Goal: Transaction & Acquisition: Download file/media

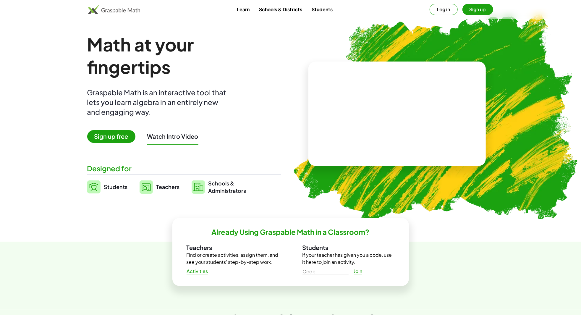
click at [435, 5] on button "Log in" at bounding box center [443, 9] width 28 height 11
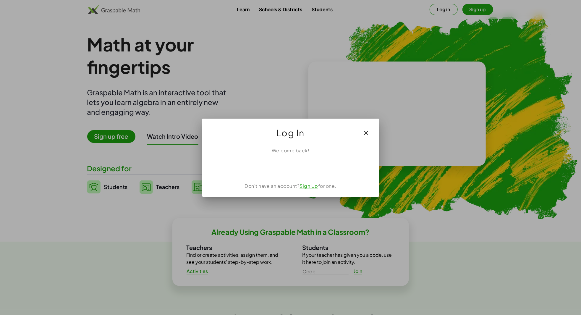
click at [287, 172] on div "Sign in with Google. Opens in new tab" at bounding box center [290, 166] width 68 height 13
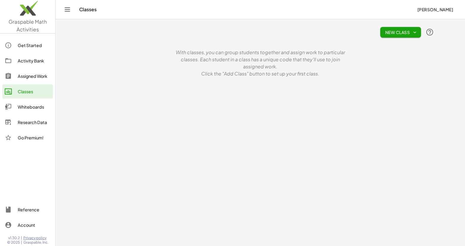
click at [176, 65] on p "With classes, you can group students together and assign work to particular cla…" at bounding box center [260, 59] width 177 height 21
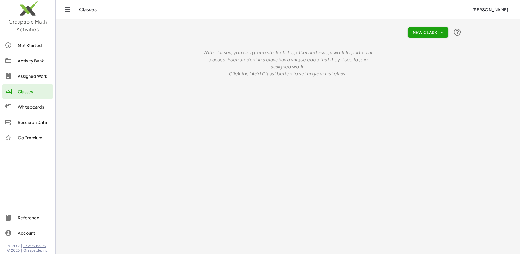
click at [36, 122] on div "Research Data" at bounding box center [34, 121] width 33 height 7
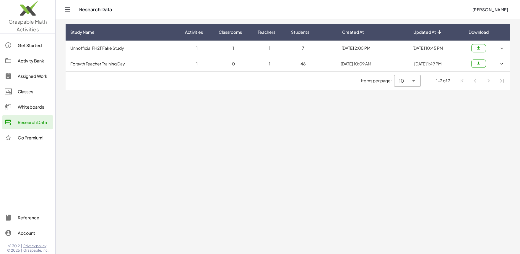
drag, startPoint x: 109, startPoint y: 67, endPoint x: 452, endPoint y: 64, distance: 343.1
click at [452, 64] on tr "Forsyth Teacher Training Day 1 0 1 48 [DATE] 10:09 AM [DATE] 1:49 PM" at bounding box center [288, 63] width 444 height 15
click at [461, 64] on td "[DATE] 1:49 PM" at bounding box center [428, 63] width 72 height 15
click at [475, 64] on button "button" at bounding box center [478, 63] width 15 height 8
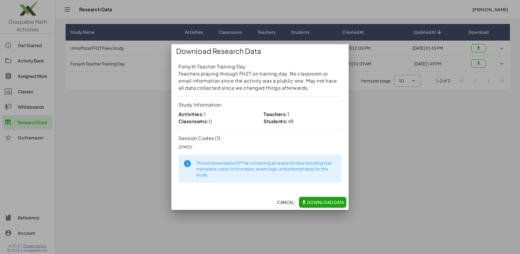
click at [330, 202] on span "Download Data" at bounding box center [322, 201] width 43 height 5
